Goal: Task Accomplishment & Management: Use online tool/utility

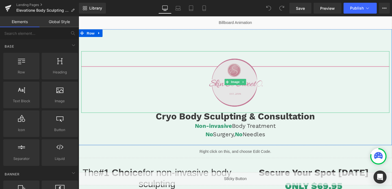
click at [241, 76] on img at bounding box center [243, 85] width 65 height 65
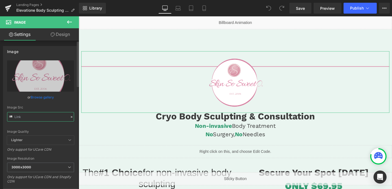
click at [31, 113] on input "text" at bounding box center [40, 117] width 67 height 10
paste input "Elevatione_Logo_3000x3000.png?v=1665594963"
type input "[URL][DOMAIN_NAME]"
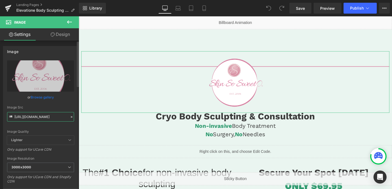
scroll to position [0, 111]
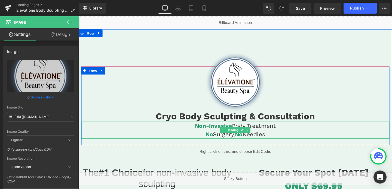
click at [138, 138] on h4 "No Surgery, No Needles" at bounding box center [243, 140] width 324 height 9
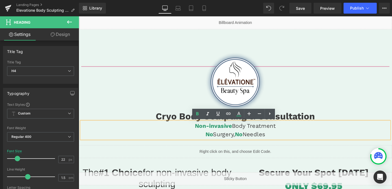
click at [89, 149] on div "Cryo Body Sculpting & Consultation Heading Non-invasive Body Treatment No Surge…" at bounding box center [243, 110] width 324 height 83
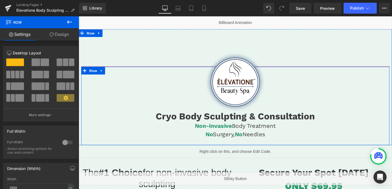
click at [91, 149] on div "Cryo Body Sculpting & Consultation Heading Non-invasive Body Treatment No Surge…" at bounding box center [243, 110] width 324 height 83
click at [65, 35] on link "Design" at bounding box center [60, 34] width 40 height 12
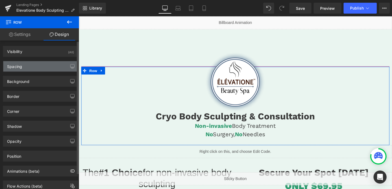
click at [39, 66] on div "Spacing" at bounding box center [40, 66] width 75 height 10
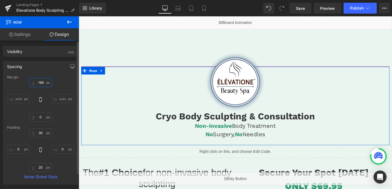
click at [37, 86] on input "-180" at bounding box center [40, 82] width 23 height 9
type input "0"
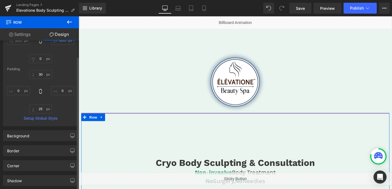
scroll to position [131, 0]
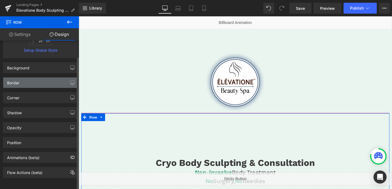
click at [36, 80] on div "Border" at bounding box center [40, 83] width 75 height 10
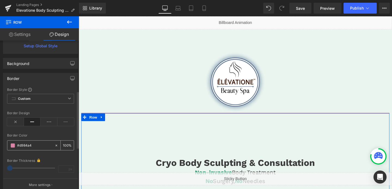
click at [56, 146] on icon at bounding box center [57, 146] width 2 height 2
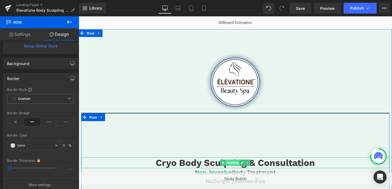
click at [242, 171] on span "Heading" at bounding box center [241, 170] width 15 height 7
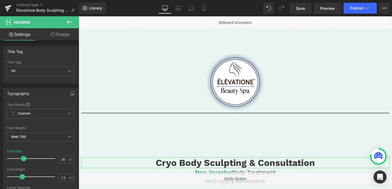
click at [53, 33] on icon at bounding box center [53, 34] width 4 height 4
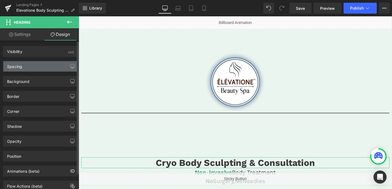
click at [36, 65] on div "Spacing" at bounding box center [40, 66] width 75 height 10
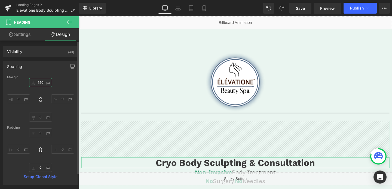
click at [36, 83] on input "140" at bounding box center [40, 82] width 23 height 9
type input "0"
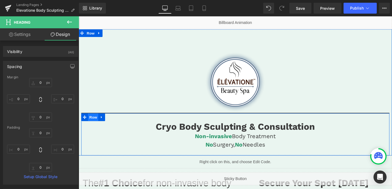
click at [94, 122] on span "Row" at bounding box center [94, 123] width 11 height 8
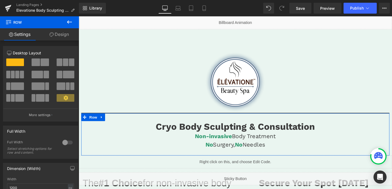
click at [54, 31] on link "Design" at bounding box center [60, 34] width 40 height 12
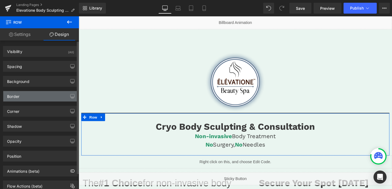
click at [26, 100] on div "Border" at bounding box center [40, 96] width 75 height 10
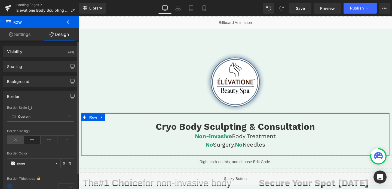
click at [17, 139] on icon at bounding box center [15, 140] width 17 height 8
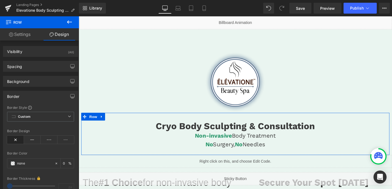
click at [66, 37] on link "Design" at bounding box center [60, 34] width 40 height 12
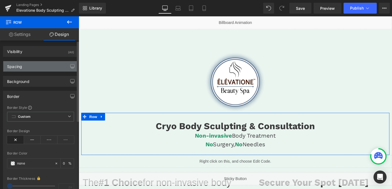
click at [29, 65] on div "Spacing" at bounding box center [40, 66] width 75 height 10
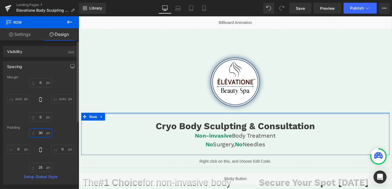
click at [39, 133] on input "30" at bounding box center [40, 133] width 23 height 9
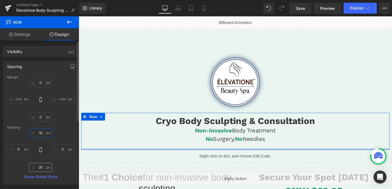
type input "10"
click at [38, 167] on input "25" at bounding box center [40, 167] width 23 height 9
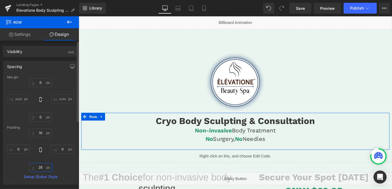
click at [38, 167] on input "25" at bounding box center [40, 167] width 23 height 9
type input "10"
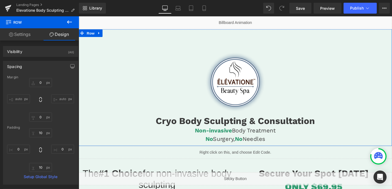
click at [213, 47] on div "Image Cryo Body Sculpting & Consultation Heading Non-invasive Body Treatment No…" at bounding box center [244, 91] width 330 height 123
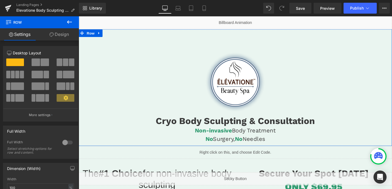
click at [70, 32] on link "Design" at bounding box center [60, 34] width 40 height 12
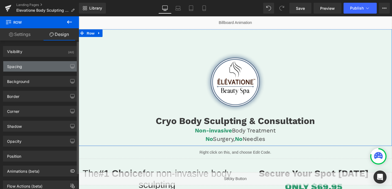
click at [21, 71] on div "Spacing" at bounding box center [40, 66] width 75 height 10
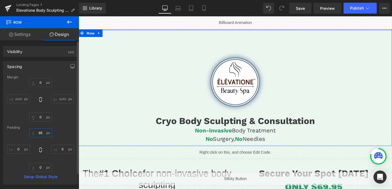
click at [39, 134] on input "85" at bounding box center [40, 133] width 23 height 9
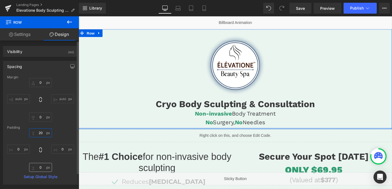
type input "20"
click at [40, 166] on input "0" at bounding box center [40, 167] width 23 height 9
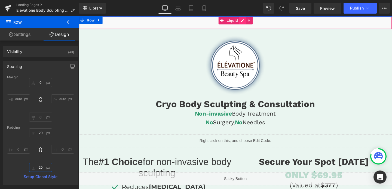
click at [250, 21] on div "Liquid" at bounding box center [244, 23] width 330 height 14
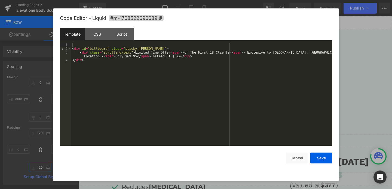
type input "20"
drag, startPoint x: 248, startPoint y: 51, endPoint x: 317, endPoint y: 51, distance: 68.7
click at [317, 51] on div "< div id = "billboard" class = "sticky-[PERSON_NAME]" > < div class = "scrollin…" at bounding box center [201, 98] width 261 height 111
click at [253, 53] on div "< div id = "billboard" class = "sticky-[PERSON_NAME]" > < div class = "scrollin…" at bounding box center [201, 98] width 261 height 111
click at [320, 158] on button "Save" at bounding box center [322, 158] width 22 height 11
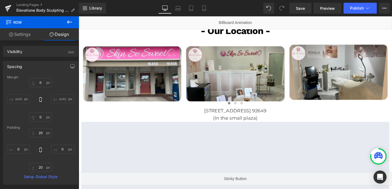
scroll to position [287, 0]
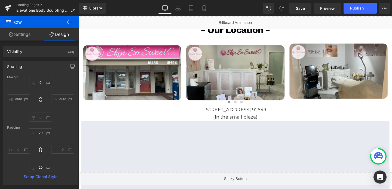
click at [213, 115] on p "[STREET_ADDRESS] 92649" at bounding box center [243, 115] width 324 height 8
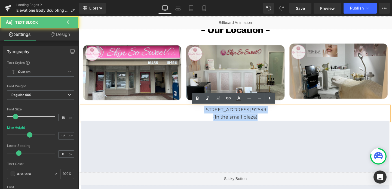
drag, startPoint x: 182, startPoint y: 114, endPoint x: 298, endPoint y: 123, distance: 116.1
click at [298, 123] on div "[STREET_ADDRESS] 92649 (In the small plaza)" at bounding box center [243, 119] width 324 height 16
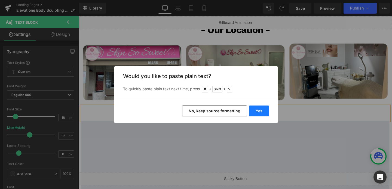
click at [255, 114] on button "Yes" at bounding box center [259, 111] width 20 height 11
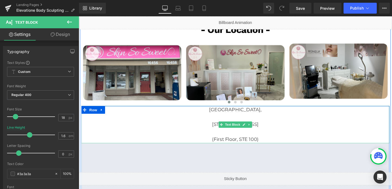
click at [181, 131] on p "[STREET_ADDRESS]" at bounding box center [243, 130] width 324 height 8
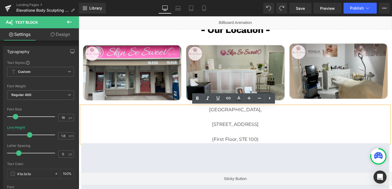
click at [233, 123] on p at bounding box center [243, 123] width 324 height 8
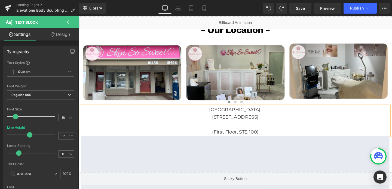
click at [234, 125] on p "[STREET_ADDRESS]" at bounding box center [243, 123] width 324 height 8
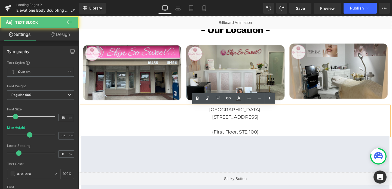
click at [240, 132] on p at bounding box center [243, 130] width 324 height 8
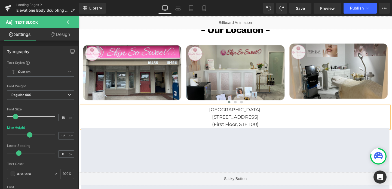
click at [253, 117] on p "[GEOGRAPHIC_DATA]," at bounding box center [243, 115] width 324 height 8
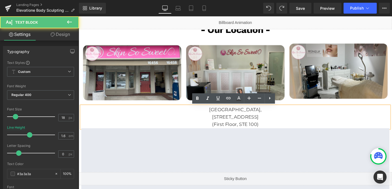
click at [253, 117] on p "[GEOGRAPHIC_DATA]," at bounding box center [243, 115] width 324 height 8
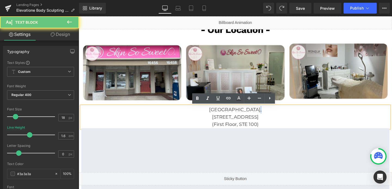
click at [253, 117] on p "[GEOGRAPHIC_DATA]," at bounding box center [243, 115] width 324 height 8
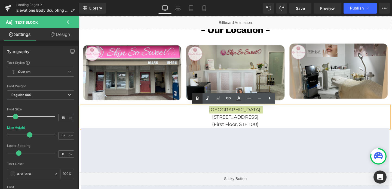
click at [197, 99] on icon at bounding box center [197, 98] width 7 height 7
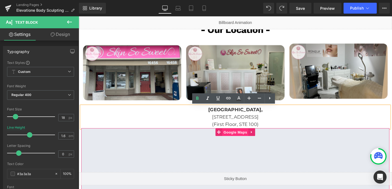
click at [245, 142] on span "Google Maps" at bounding box center [244, 138] width 28 height 8
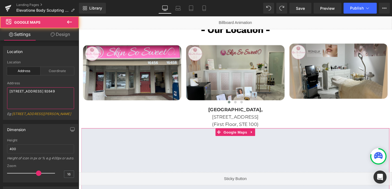
click at [32, 91] on textarea "[STREET_ADDRESS] 92649" at bounding box center [40, 98] width 67 height 22
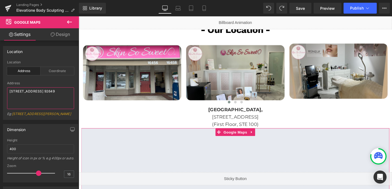
click at [32, 91] on textarea "[STREET_ADDRESS] 92649" at bounding box center [40, 98] width 67 height 22
paste textarea "[STREET_ADDRESS]"
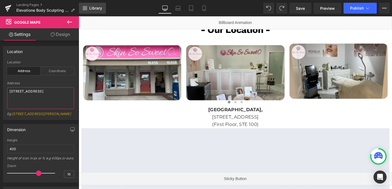
type textarea "[STREET_ADDRESS]"
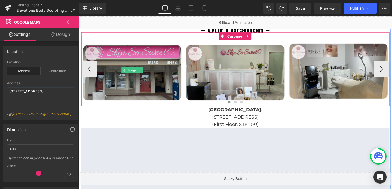
click at [161, 68] on img at bounding box center [134, 73] width 107 height 75
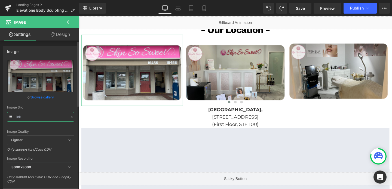
click at [50, 119] on input "text" at bounding box center [40, 117] width 67 height 10
paste input "108_3000x3000.png?v=1665592188"
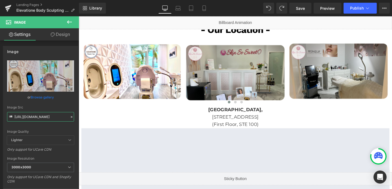
type input "[URL][DOMAIN_NAME]"
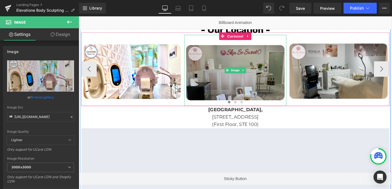
click at [207, 61] on img at bounding box center [243, 73] width 107 height 75
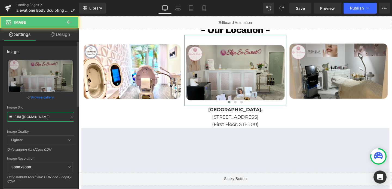
click at [31, 115] on input "[URL][DOMAIN_NAME]" at bounding box center [40, 117] width 67 height 10
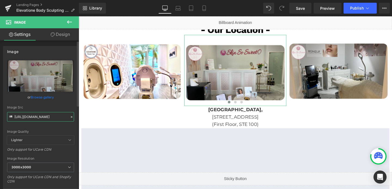
click at [31, 115] on input "[URL][DOMAIN_NAME]" at bounding box center [40, 117] width 67 height 10
paste input "107_3000x3000.png?v=1665592188"
type input "[URL][DOMAIN_NAME]"
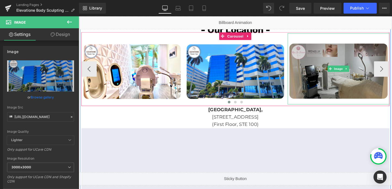
click at [343, 89] on img at bounding box center [352, 71] width 107 height 75
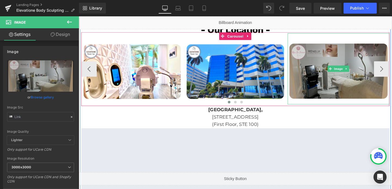
click at [319, 68] on img at bounding box center [352, 71] width 107 height 75
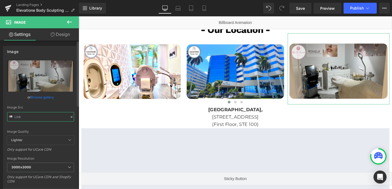
click at [31, 119] on input "text" at bounding box center [40, 117] width 67 height 10
paste input "104_3000x3000.png?v=1665592188"
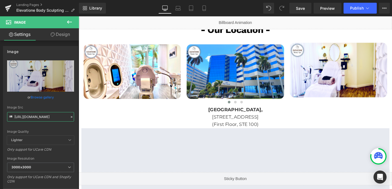
type input "[URL][DOMAIN_NAME]"
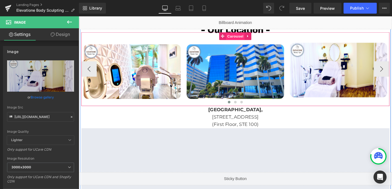
click at [242, 40] on span "Carousel" at bounding box center [244, 37] width 20 height 8
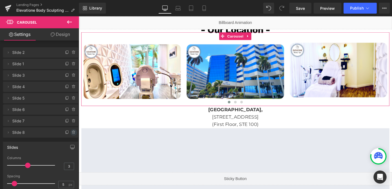
click at [72, 132] on icon at bounding box center [74, 133] width 4 height 4
click at [70, 132] on button "Delete" at bounding box center [67, 132] width 17 height 7
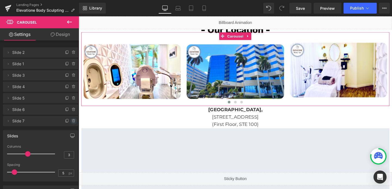
click at [72, 123] on icon at bounding box center [74, 121] width 4 height 4
click at [72, 123] on button "Delete" at bounding box center [67, 121] width 17 height 7
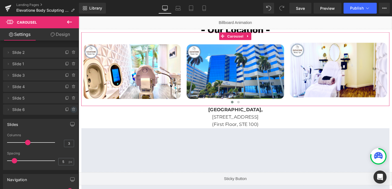
click at [73, 112] on icon at bounding box center [74, 110] width 4 height 4
click at [70, 108] on button "Delete" at bounding box center [67, 110] width 17 height 7
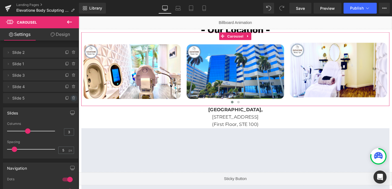
click at [72, 96] on icon at bounding box center [74, 98] width 4 height 4
click at [68, 96] on button "Delete" at bounding box center [67, 98] width 17 height 7
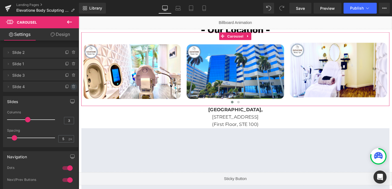
click at [72, 86] on icon at bounding box center [74, 87] width 4 height 4
click at [69, 86] on button "Delete" at bounding box center [67, 87] width 17 height 7
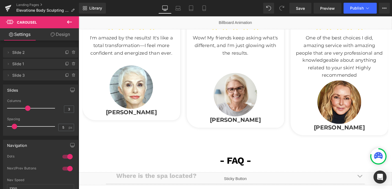
scroll to position [1085, 0]
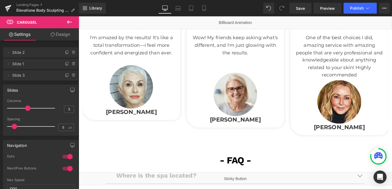
click at [130, 96] on img at bounding box center [134, 91] width 46 height 46
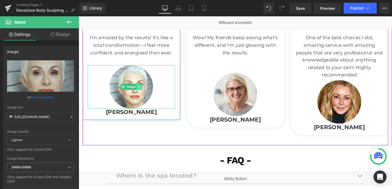
click at [144, 89] on icon at bounding box center [142, 90] width 3 height 3
click at [146, 91] on icon at bounding box center [145, 90] width 3 height 3
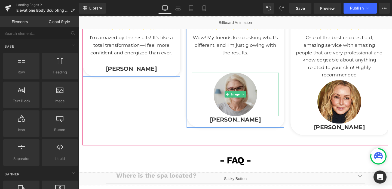
click at [247, 92] on img at bounding box center [244, 99] width 46 height 46
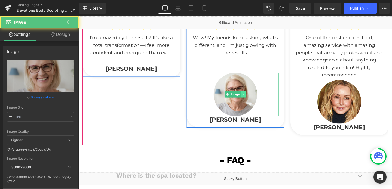
click at [253, 96] on link at bounding box center [252, 98] width 6 height 7
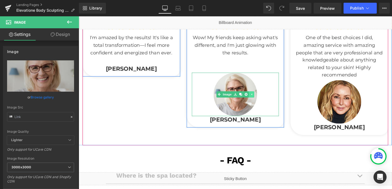
click at [253, 96] on link at bounding box center [255, 98] width 6 height 7
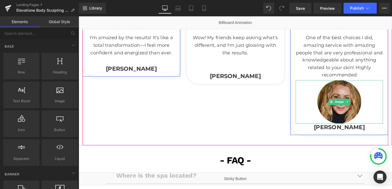
click at [350, 98] on img at bounding box center [353, 107] width 46 height 46
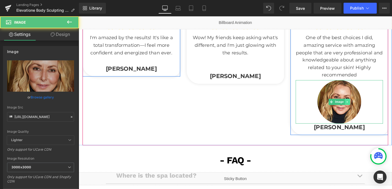
click at [359, 107] on link at bounding box center [362, 106] width 6 height 7
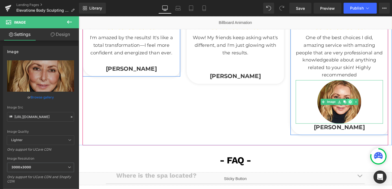
click at [363, 107] on icon at bounding box center [364, 106] width 3 height 3
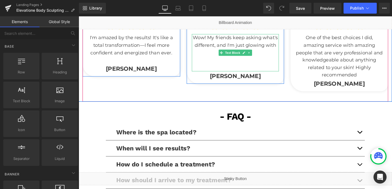
click at [263, 71] on p at bounding box center [244, 70] width 92 height 8
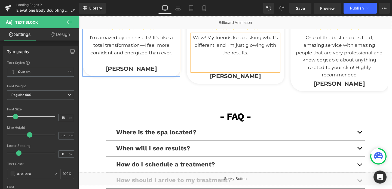
click at [249, 69] on p at bounding box center [244, 70] width 92 height 8
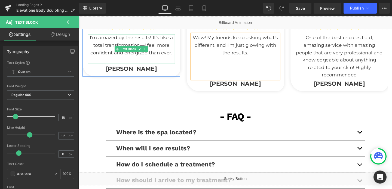
click at [167, 64] on p at bounding box center [134, 63] width 92 height 8
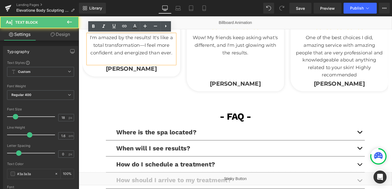
click at [165, 64] on p at bounding box center [134, 63] width 92 height 8
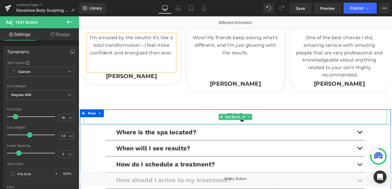
click at [198, 117] on p "- FAQ -" at bounding box center [243, 122] width 319 height 16
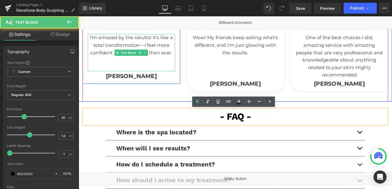
click at [158, 65] on p at bounding box center [134, 63] width 92 height 8
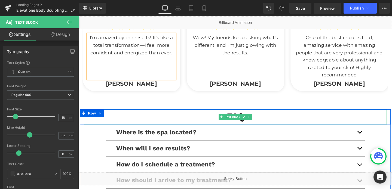
click at [173, 122] on p "- FAQ -" at bounding box center [243, 122] width 319 height 16
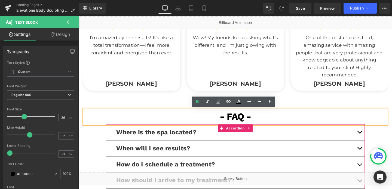
click at [375, 139] on button "button" at bounding box center [374, 138] width 11 height 17
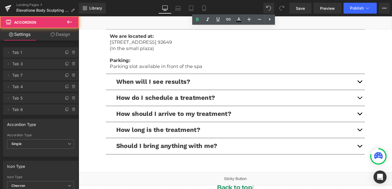
scroll to position [1219, 0]
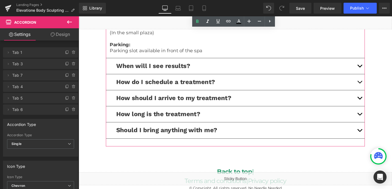
click at [188, 45] on p "Parking:" at bounding box center [243, 46] width 264 height 6
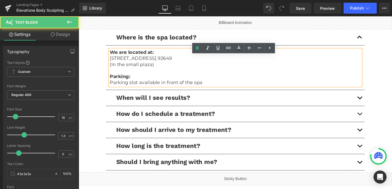
scroll to position [1173, 0]
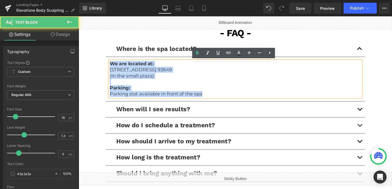
drag, startPoint x: 112, startPoint y: 65, endPoint x: 216, endPoint y: 99, distance: 109.5
click at [216, 99] on div "We are located at: [STREET_ADDRESS]. 92649 (In the small plaza) Parking: Parkin…" at bounding box center [243, 82] width 264 height 38
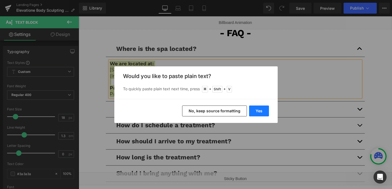
click at [261, 110] on button "Yes" at bounding box center [259, 111] width 20 height 11
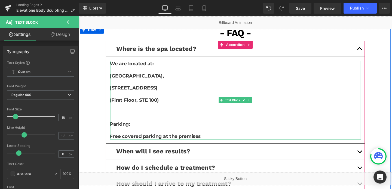
click at [113, 79] on div at bounding box center [111, 104] width 1 height 83
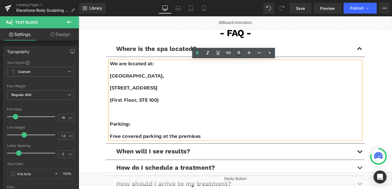
click at [126, 99] on p at bounding box center [243, 98] width 264 height 6
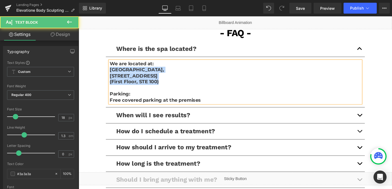
drag, startPoint x: 166, startPoint y: 88, endPoint x: 108, endPoint y: 75, distance: 59.2
click at [108, 75] on article "We are located at: [GEOGRAPHIC_DATA], [STREET_ADDRESS] (First Floor, STE 100) P…" at bounding box center [243, 85] width 272 height 53
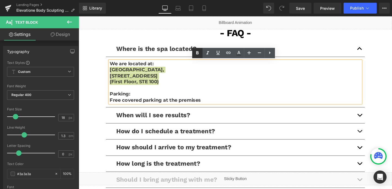
click at [200, 53] on icon at bounding box center [197, 53] width 7 height 7
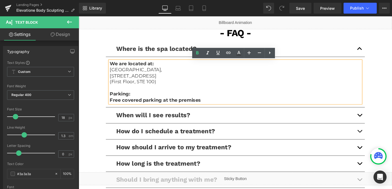
click at [168, 104] on strong "Free covered parking at the premises" at bounding box center [159, 105] width 96 height 6
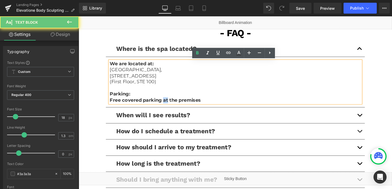
click at [168, 104] on strong "Free covered parking at the premises" at bounding box center [159, 105] width 96 height 6
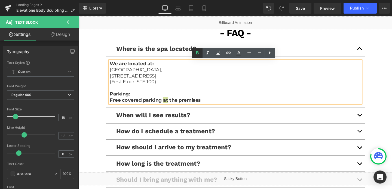
click at [196, 51] on icon at bounding box center [197, 53] width 7 height 7
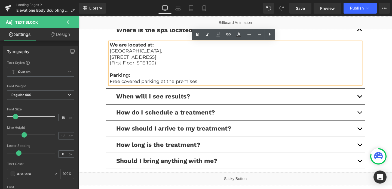
click at [375, 102] on button "button" at bounding box center [374, 101] width 11 height 17
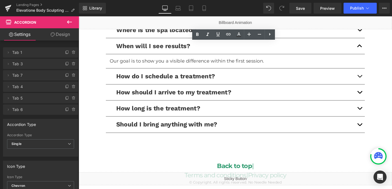
click at [375, 79] on button "button" at bounding box center [374, 79] width 11 height 17
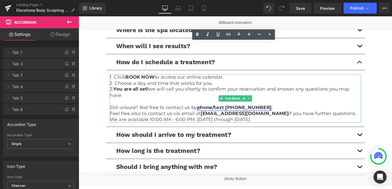
click at [258, 111] on link "phone/text [PHONE_NUMBER]" at bounding box center [242, 113] width 78 height 6
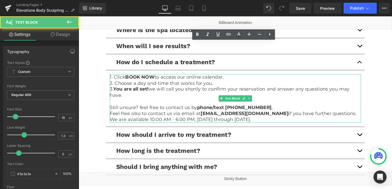
click at [253, 106] on p at bounding box center [243, 106] width 264 height 6
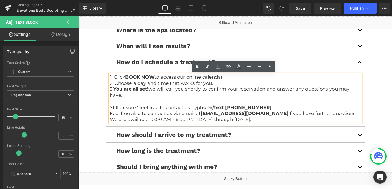
click at [255, 115] on p "Still unsure? feel free to contact us by phone/text [PHONE_NUMBER] ," at bounding box center [243, 113] width 264 height 6
click at [260, 113] on link "phone/text [PHONE_NUMBER]" at bounding box center [242, 113] width 78 height 6
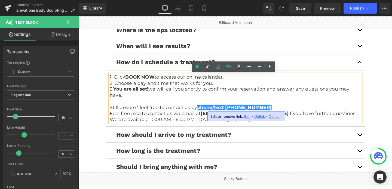
click at [248, 116] on span "Edit" at bounding box center [247, 116] width 6 height 5
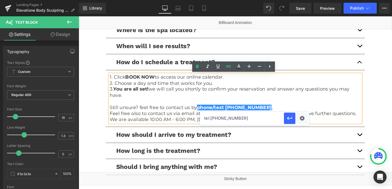
click at [236, 120] on input "tel:[PHONE_NUMBER]" at bounding box center [242, 119] width 84 height 14
paste input "5614068045"
type input "tel:[PHONE_NUMBER]"
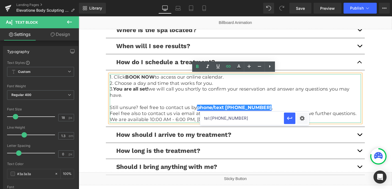
click at [242, 113] on link "phone/text [PHONE_NUMBER]" at bounding box center [242, 113] width 78 height 6
click at [261, 113] on link "phone/text [PHONE_NUMBER]" at bounding box center [242, 113] width 78 height 6
click at [293, 118] on icon "button" at bounding box center [290, 118] width 7 height 7
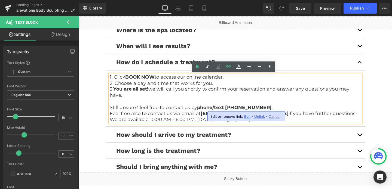
click at [180, 124] on p "We are available 10:00 AM - 6:00 PM, [DATE] through [DATE]." at bounding box center [243, 125] width 264 height 6
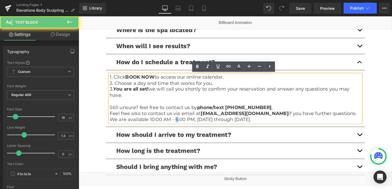
click at [180, 124] on p "We are available 10:00 AM - 6:00 PM, [DATE] through [DATE]." at bounding box center [243, 125] width 264 height 6
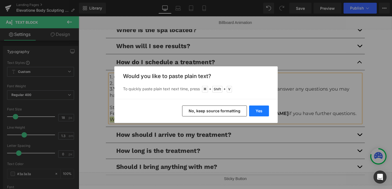
click at [250, 113] on button "Yes" at bounding box center [259, 111] width 20 height 11
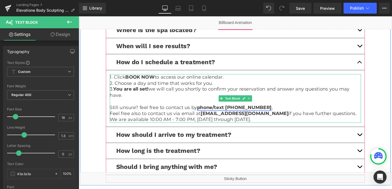
click at [260, 111] on link "phone/text [PHONE_NUMBER]" at bounding box center [242, 113] width 78 height 6
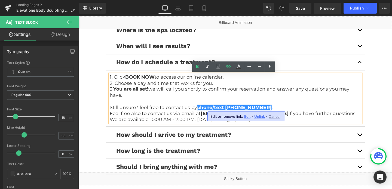
click at [247, 118] on span "Edit" at bounding box center [247, 116] width 6 height 5
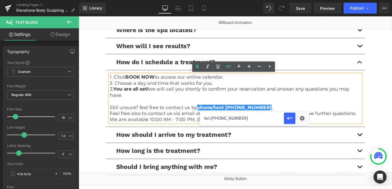
click at [240, 117] on input "tel:[PHONE_NUMBER]" at bounding box center [242, 119] width 84 height 14
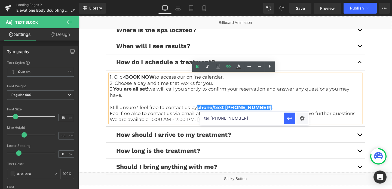
paste input "[PHONE_NUMBER]"
type input "tel:[PHONE_NUMBER]"
click at [264, 110] on link "phone/text [PHONE_NUMBER]" at bounding box center [242, 113] width 78 height 6
click at [253, 117] on input "tel:[PHONE_NUMBER]" at bounding box center [242, 119] width 84 height 14
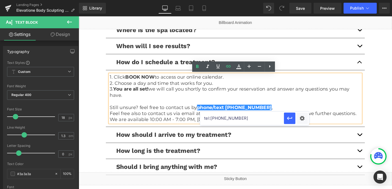
click at [253, 117] on input "tel:[PHONE_NUMBER]" at bounding box center [242, 119] width 84 height 14
click at [292, 119] on icon "button" at bounding box center [290, 118] width 7 height 7
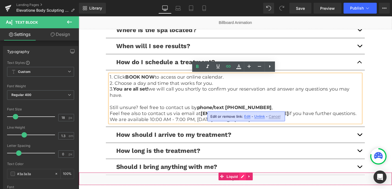
click at [253, 187] on div "Liquid" at bounding box center [244, 188] width 330 height 14
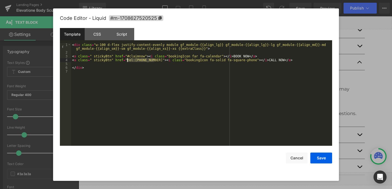
drag, startPoint x: 154, startPoint y: 61, endPoint x: 127, endPoint y: 62, distance: 27.3
click at [127, 62] on div "< div class = "w-100 d-flex justify-content-evenly module gf_module-{{align_lg}…" at bounding box center [201, 100] width 261 height 114
click at [323, 157] on button "Save" at bounding box center [322, 158] width 22 height 11
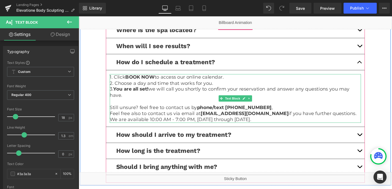
click at [182, 126] on p "We are available 10:00 AM - 7:00 PM, [DATE] through [DATE]." at bounding box center [243, 125] width 264 height 6
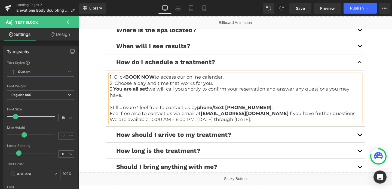
click at [372, 142] on button "button" at bounding box center [374, 141] width 11 height 17
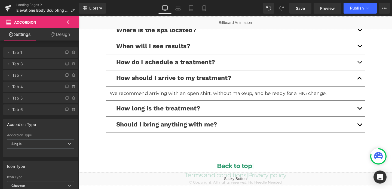
click at [374, 115] on button "button" at bounding box center [374, 113] width 11 height 17
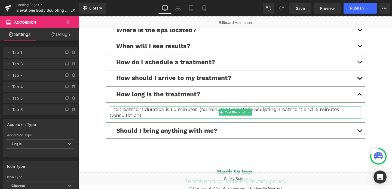
click at [250, 114] on p "The treatment duration is 60 minutes, (45 minutes Cryo Body Sculpting Treatment…" at bounding box center [243, 117] width 264 height 13
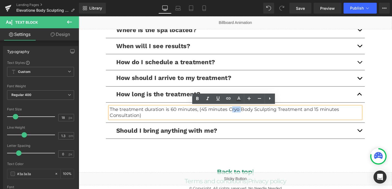
drag, startPoint x: 250, startPoint y: 114, endPoint x: 238, endPoint y: 117, distance: 11.6
click at [238, 117] on p "The treatment duration is 60 minutes, (45 minutes Cryo Body Sculpting Treatment…" at bounding box center [243, 117] width 264 height 13
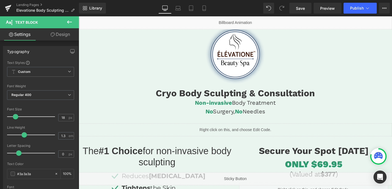
scroll to position [12, 0]
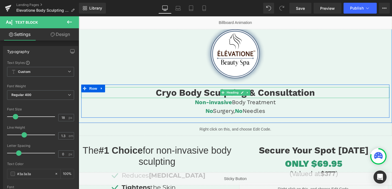
click at [189, 96] on h1 "Cryo Body Sculpting & Consultation" at bounding box center [243, 96] width 324 height 11
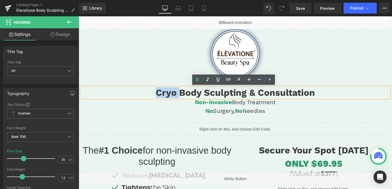
drag, startPoint x: 186, startPoint y: 96, endPoint x: 160, endPoint y: 101, distance: 26.0
click at [160, 101] on h1 "Cryo Body Sculpting & Consultation" at bounding box center [243, 96] width 324 height 11
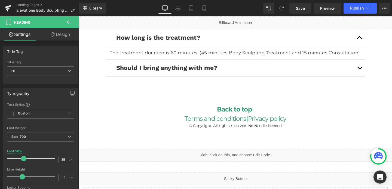
scroll to position [1213, 0]
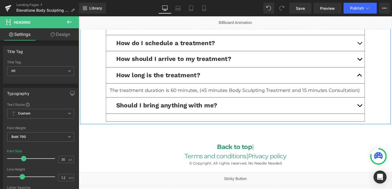
click at [374, 44] on button "button" at bounding box center [374, 44] width 11 height 17
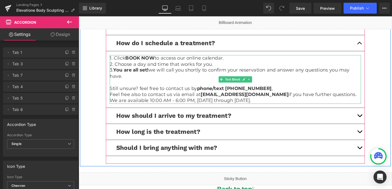
click at [222, 106] on p "We are available 10:00 AM - 6:00 PM, [DATE] through [DATE]." at bounding box center [243, 105] width 264 height 6
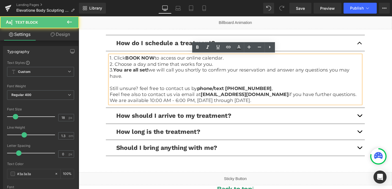
click at [222, 106] on p "We are available 10:00 AM - 6:00 PM, [DATE] through [DATE]." at bounding box center [243, 105] width 264 height 6
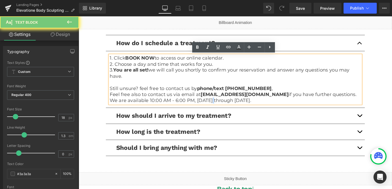
click at [222, 106] on p "We are available 10:00 AM - 6:00 PM, [DATE] through [DATE]." at bounding box center [243, 105] width 264 height 6
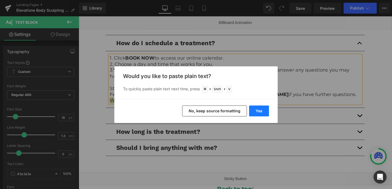
click at [264, 112] on button "Yes" at bounding box center [259, 111] width 20 height 11
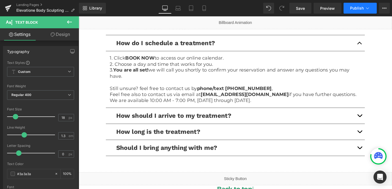
click at [350, 13] on button "Publish" at bounding box center [360, 8] width 33 height 11
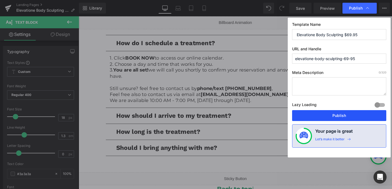
click at [327, 116] on button "Publish" at bounding box center [339, 115] width 94 height 11
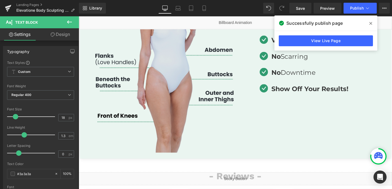
scroll to position [906, 0]
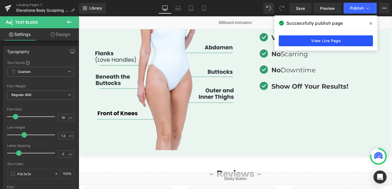
click at [326, 41] on link "View Live Page" at bounding box center [326, 40] width 94 height 11
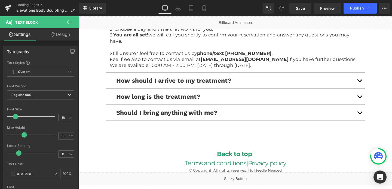
scroll to position [1217, 0]
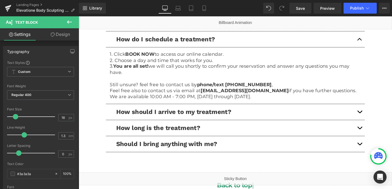
click at [308, 98] on p "We are available 10:00 AM - 7:00 PM, [DATE] through [DATE]." at bounding box center [243, 101] width 264 height 6
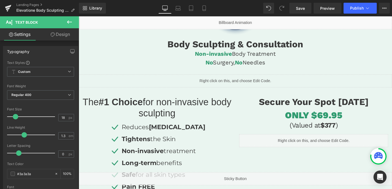
scroll to position [61, 0]
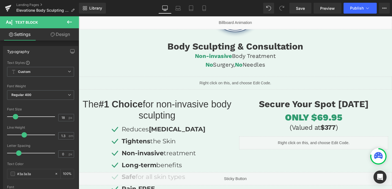
click at [316, 152] on div "Liquid" at bounding box center [326, 150] width 157 height 14
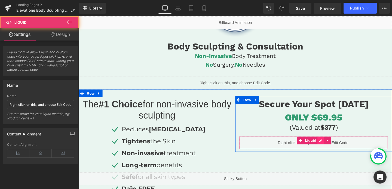
click at [330, 147] on div "Liquid" at bounding box center [326, 150] width 157 height 14
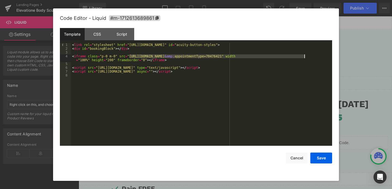
drag, startPoint x: 129, startPoint y: 55, endPoint x: 305, endPoint y: 56, distance: 175.2
click at [305, 56] on div "< link rel = "stylesheet" href = "[URL][DOMAIN_NAME]" id = "acuity-button-style…" at bounding box center [201, 98] width 261 height 111
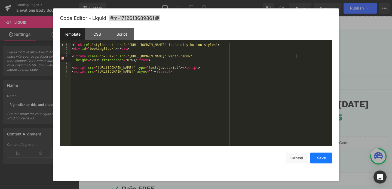
click at [325, 157] on button "Save" at bounding box center [322, 158] width 22 height 11
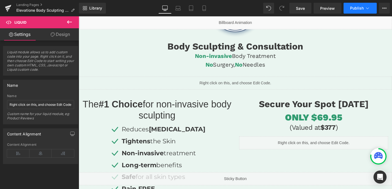
click at [354, 10] on span "Publish" at bounding box center [357, 8] width 14 height 4
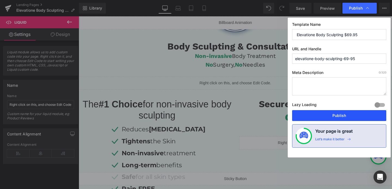
click at [327, 116] on button "Publish" at bounding box center [339, 115] width 94 height 11
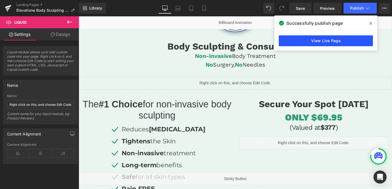
click at [322, 43] on link "View Live Page" at bounding box center [326, 40] width 94 height 11
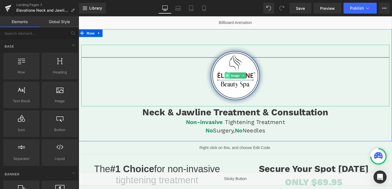
click at [234, 77] on icon at bounding box center [235, 78] width 3 height 3
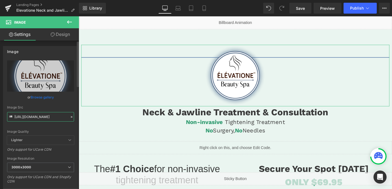
click at [32, 120] on input "[URL][DOMAIN_NAME]" at bounding box center [40, 117] width 67 height 10
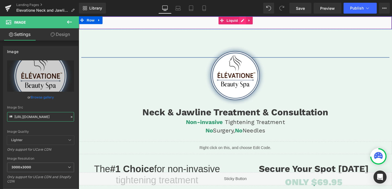
click at [250, 21] on div "Liquid" at bounding box center [244, 23] width 330 height 14
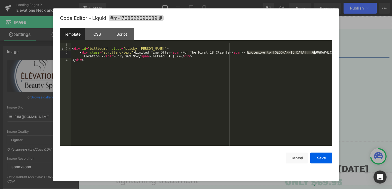
drag, startPoint x: 247, startPoint y: 53, endPoint x: 319, endPoint y: 53, distance: 71.9
click at [319, 53] on div "< div id = "billboard" class = "sticky-barOne" > < div class = "scrolling-text"…" at bounding box center [201, 98] width 261 height 111
click at [297, 156] on button "Cancel" at bounding box center [297, 158] width 22 height 11
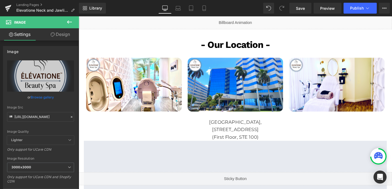
scroll to position [1018, 0]
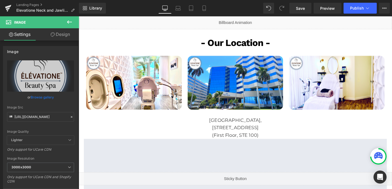
click at [208, 122] on p "[GEOGRAPHIC_DATA]," at bounding box center [243, 126] width 319 height 8
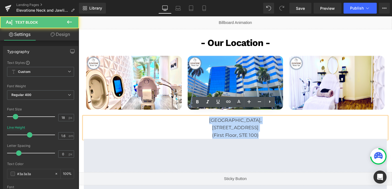
drag, startPoint x: 210, startPoint y: 118, endPoint x: 271, endPoint y: 132, distance: 62.9
click at [271, 132] on div "[GEOGRAPHIC_DATA], [STREET_ADDRESS] (First Floor, STE 100)" at bounding box center [243, 133] width 319 height 23
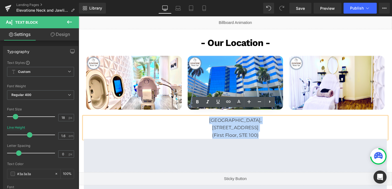
copy div "[GEOGRAPHIC_DATA], [STREET_ADDRESS] (First Floor, STE 100)"
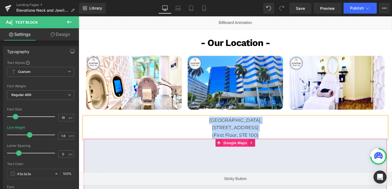
click at [245, 146] on span "Google Maps" at bounding box center [244, 150] width 28 height 8
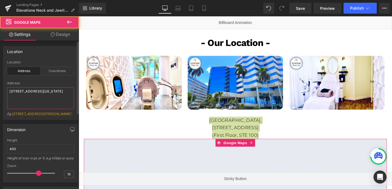
click at [19, 94] on textarea "3701 W Alabama St. Houston, TX 77027" at bounding box center [40, 98] width 67 height 22
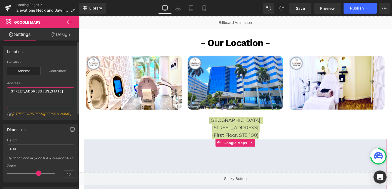
click at [19, 94] on textarea "3701 W Alabama St. Houston, TX 77027" at bounding box center [40, 98] width 67 height 22
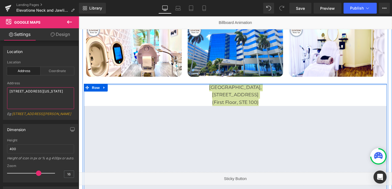
scroll to position [1053, 0]
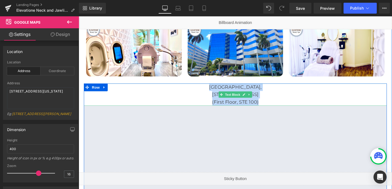
click at [205, 95] on p "[STREET_ADDRESS]" at bounding box center [243, 99] width 319 height 8
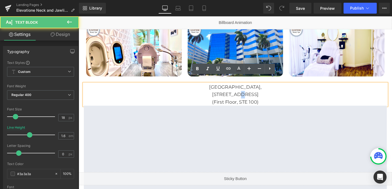
click at [205, 95] on p "[STREET_ADDRESS]" at bounding box center [243, 99] width 319 height 8
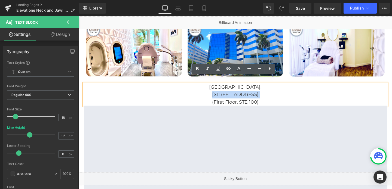
copy p "[STREET_ADDRESS]"
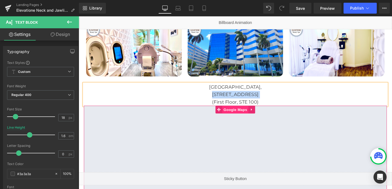
click at [241, 111] on span "Google Maps" at bounding box center [244, 115] width 28 height 8
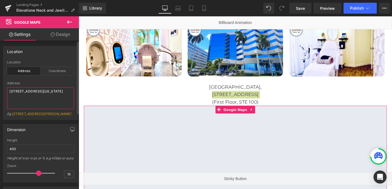
click at [24, 95] on textarea "3701 W Alabama St. Houston, TX 77027" at bounding box center [40, 98] width 67 height 22
paste textarea "[STREET_ADDRESS]"
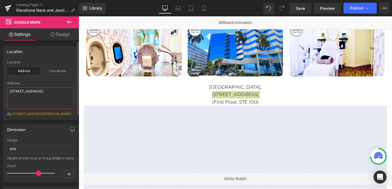
click at [24, 93] on textarea "[STREET_ADDRESS]" at bounding box center [40, 98] width 67 height 22
type textarea "[STREET_ADDRESS]"
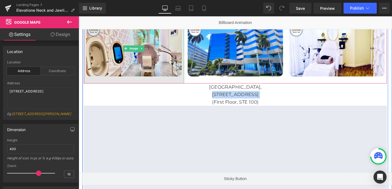
click at [143, 65] on img at bounding box center [136, 50] width 105 height 74
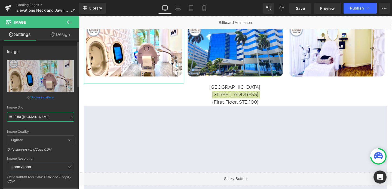
click at [46, 118] on input "[URL][DOMAIN_NAME]" at bounding box center [40, 117] width 67 height 10
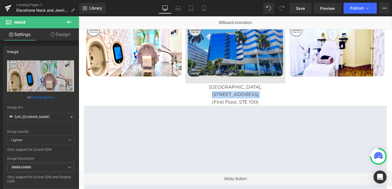
click at [213, 63] on img at bounding box center [243, 50] width 105 height 74
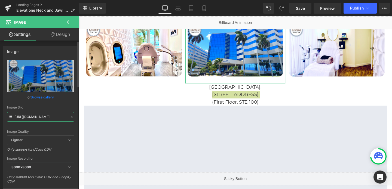
click at [42, 117] on input "[URL][DOMAIN_NAME]" at bounding box center [40, 117] width 67 height 10
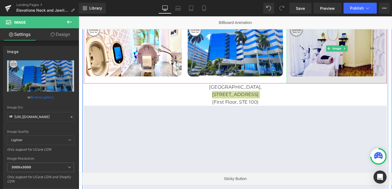
click at [332, 63] on img at bounding box center [350, 50] width 105 height 74
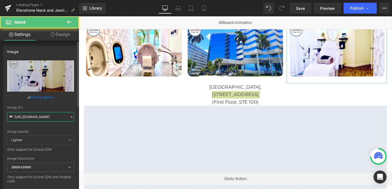
click at [41, 116] on input "[URL][DOMAIN_NAME]" at bounding box center [40, 117] width 67 height 10
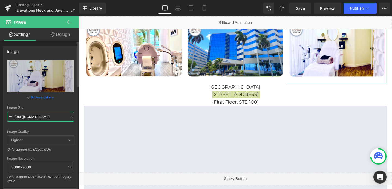
click at [41, 116] on input "[URL][DOMAIN_NAME]" at bounding box center [40, 117] width 67 height 10
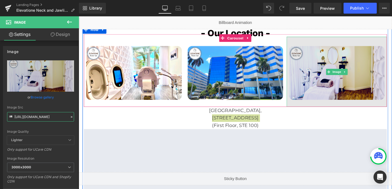
scroll to position [1023, 0]
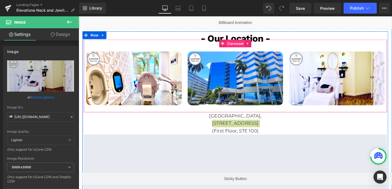
click at [243, 41] on span "Carousel" at bounding box center [244, 45] width 20 height 8
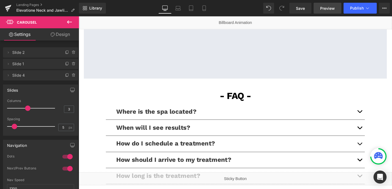
scroll to position [1194, 0]
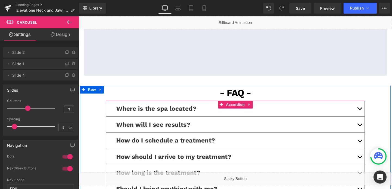
click at [374, 109] on button "button" at bounding box center [374, 113] width 11 height 17
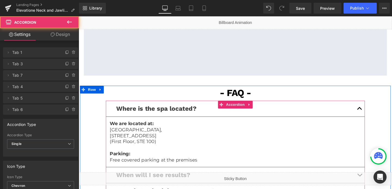
scroll to position [1215, 0]
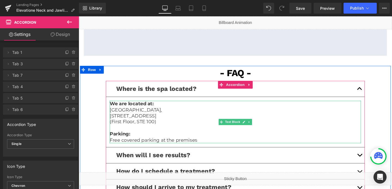
click at [204, 144] on p "Free covered parking at the premises" at bounding box center [243, 147] width 264 height 6
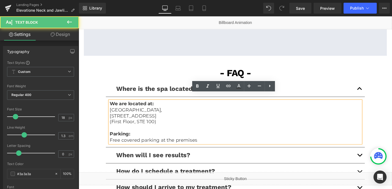
click at [204, 144] on p "Free covered parking at the premises" at bounding box center [243, 147] width 264 height 6
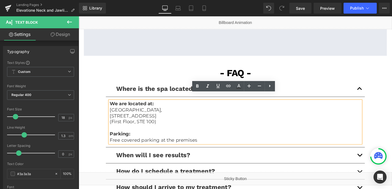
drag, startPoint x: 204, startPoint y: 139, endPoint x: 107, endPoint y: 102, distance: 103.4
click at [107, 102] on article "We are located at: [GEOGRAPHIC_DATA], [STREET_ADDRESS] (First Floor, STE 100) P…" at bounding box center [243, 127] width 272 height 53
copy div "We are located at: [GEOGRAPHIC_DATA], [STREET_ADDRESS] (First Floor, STE 100) P…"
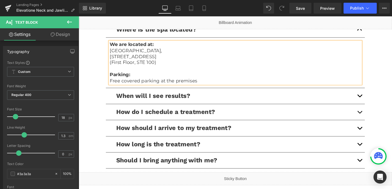
scroll to position [1296, 0]
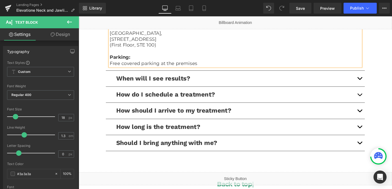
click at [374, 95] on button "button" at bounding box center [374, 98] width 11 height 17
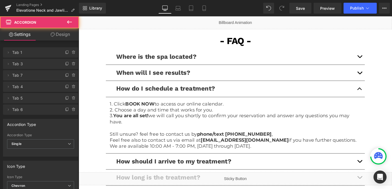
scroll to position [1243, 0]
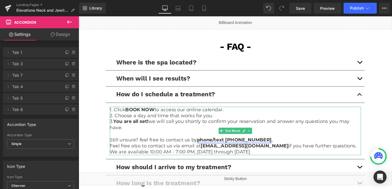
click at [245, 144] on link "phone/text [PHONE_NUMBER]" at bounding box center [242, 147] width 78 height 6
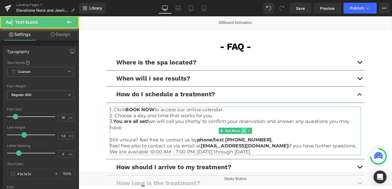
click at [252, 136] on icon at bounding box center [252, 137] width 3 height 3
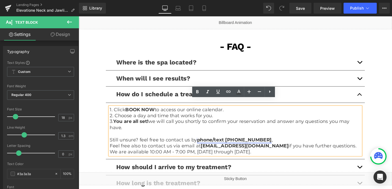
click at [254, 144] on link "phone/text [PHONE_NUMBER]" at bounding box center [242, 147] width 78 height 6
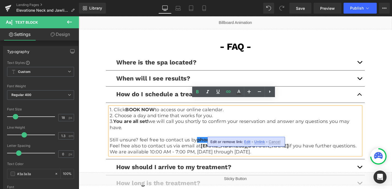
click at [247, 141] on span "Edit" at bounding box center [247, 142] width 6 height 5
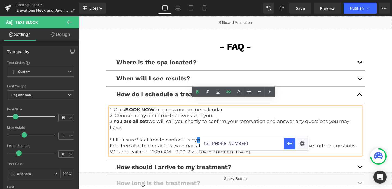
click at [232, 146] on input "tel:[PHONE_NUMBER]" at bounding box center [242, 144] width 84 height 14
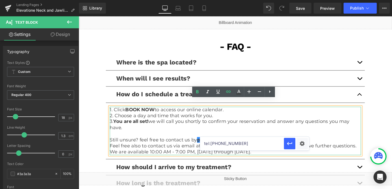
click at [141, 156] on p "We are available 10:00 AM - 7:00 PM, Monday through Friday." at bounding box center [243, 159] width 264 height 6
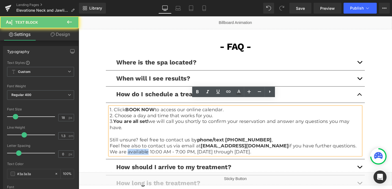
click at [141, 156] on p "We are available 10:00 AM - 7:00 PM, Monday through Friday." at bounding box center [243, 159] width 264 height 6
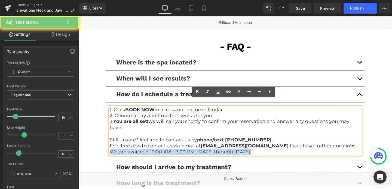
copy p "We are available 10:00 AM - 7:00 PM, Monday through Friday."
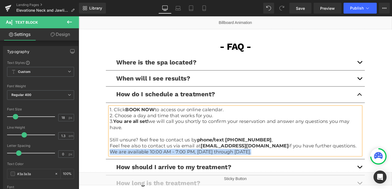
click at [220, 156] on p "We are available 10:00 AM - 7:00 PM, Monday through Friday." at bounding box center [243, 159] width 264 height 6
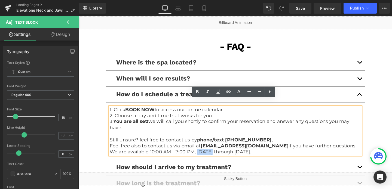
drag, startPoint x: 220, startPoint y: 149, endPoint x: 202, endPoint y: 152, distance: 17.9
click at [202, 156] on p "We are available 10:00 AM - 7:00 PM, Monday through Friday." at bounding box center [243, 159] width 264 height 6
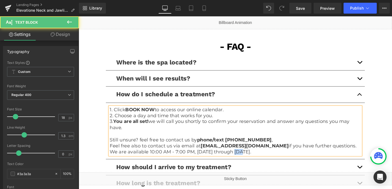
drag, startPoint x: 250, startPoint y: 151, endPoint x: 244, endPoint y: 151, distance: 6.0
click at [244, 156] on p "We are available 10:00 AM - 7:00 PM, Sunday through Friday." at bounding box center [243, 159] width 264 height 6
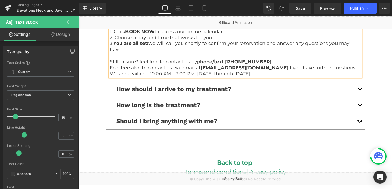
scroll to position [1325, 0]
click at [253, 74] on p "We are available 10:00 AM - 7:00 PM, Sunday through Saturday." at bounding box center [243, 77] width 264 height 6
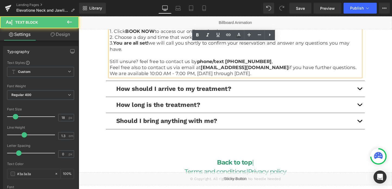
click at [253, 74] on p "We are available 10:00 AM - 7:00 PM, Sunday through Saturday." at bounding box center [243, 77] width 264 height 6
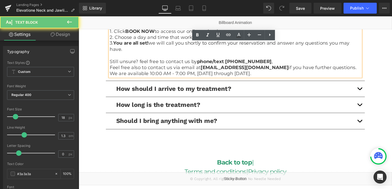
click at [253, 74] on p "We are available 10:00 AM - 7:00 PM, Sunday through Saturday." at bounding box center [243, 77] width 264 height 6
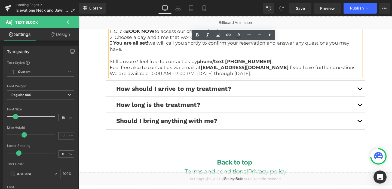
copy p "We are available 10:00 AM - 7:00 PM, Sunday through Saturday."
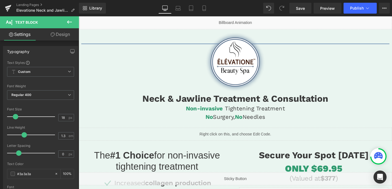
scroll to position [0, 0]
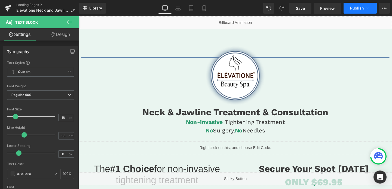
click at [353, 6] on span "Publish" at bounding box center [357, 8] width 14 height 4
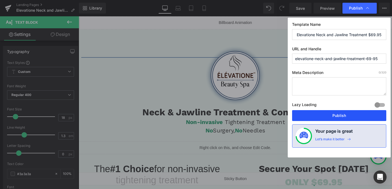
click at [330, 114] on button "Publish" at bounding box center [339, 115] width 94 height 11
